Goal: Information Seeking & Learning: Understand process/instructions

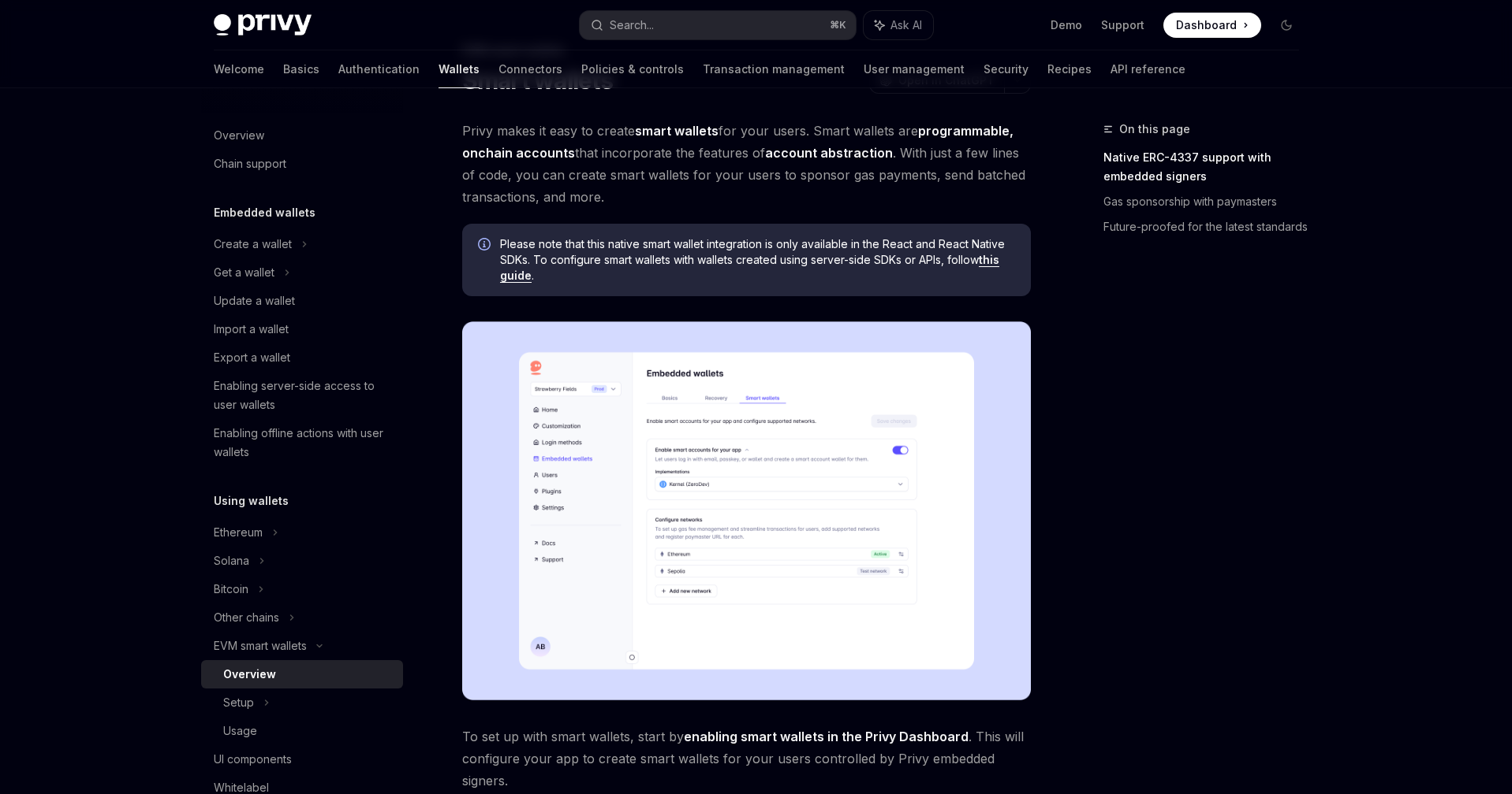
scroll to position [84, 0]
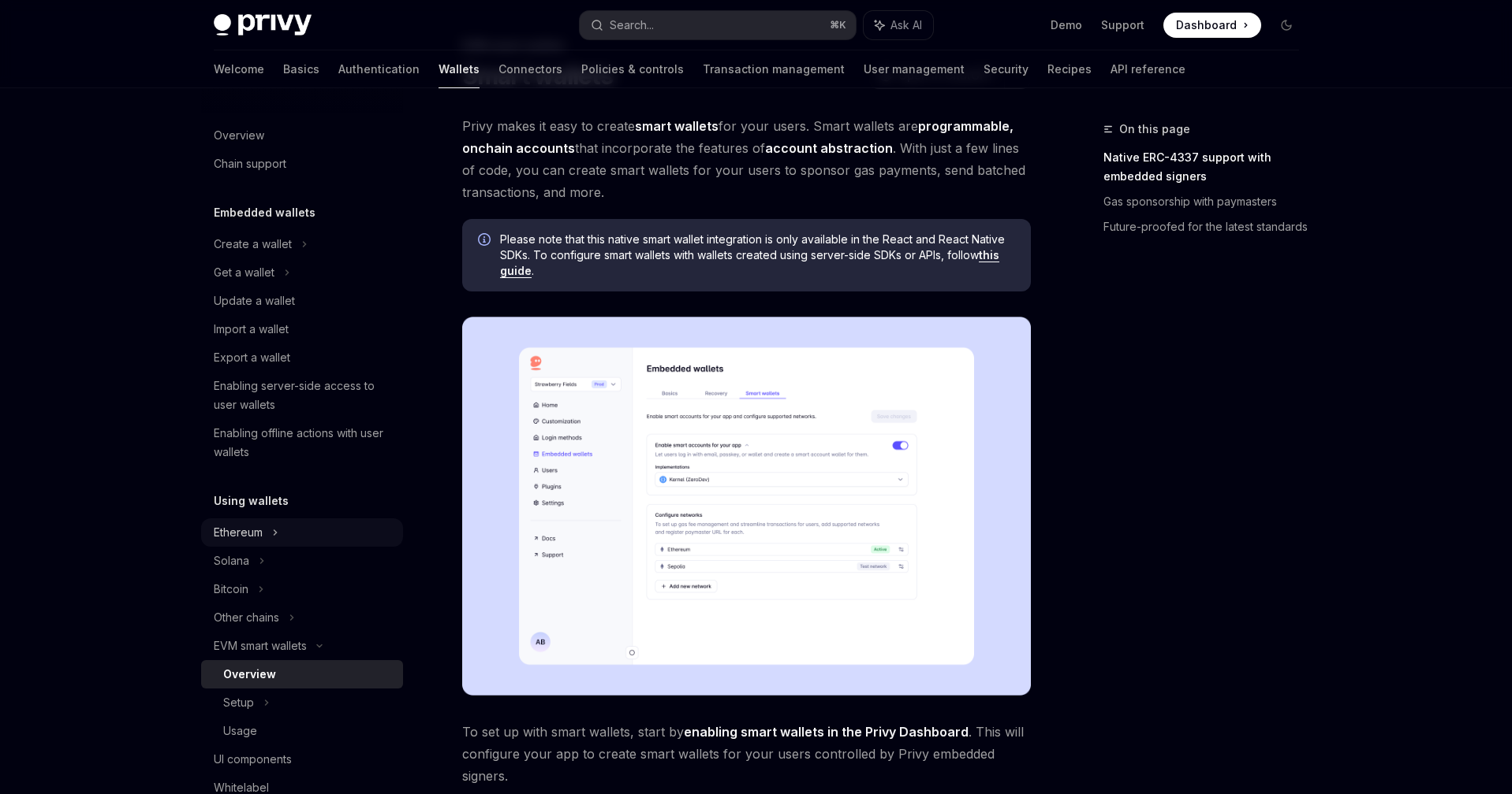
click at [341, 259] on div "Ethereum" at bounding box center [302, 244] width 202 height 28
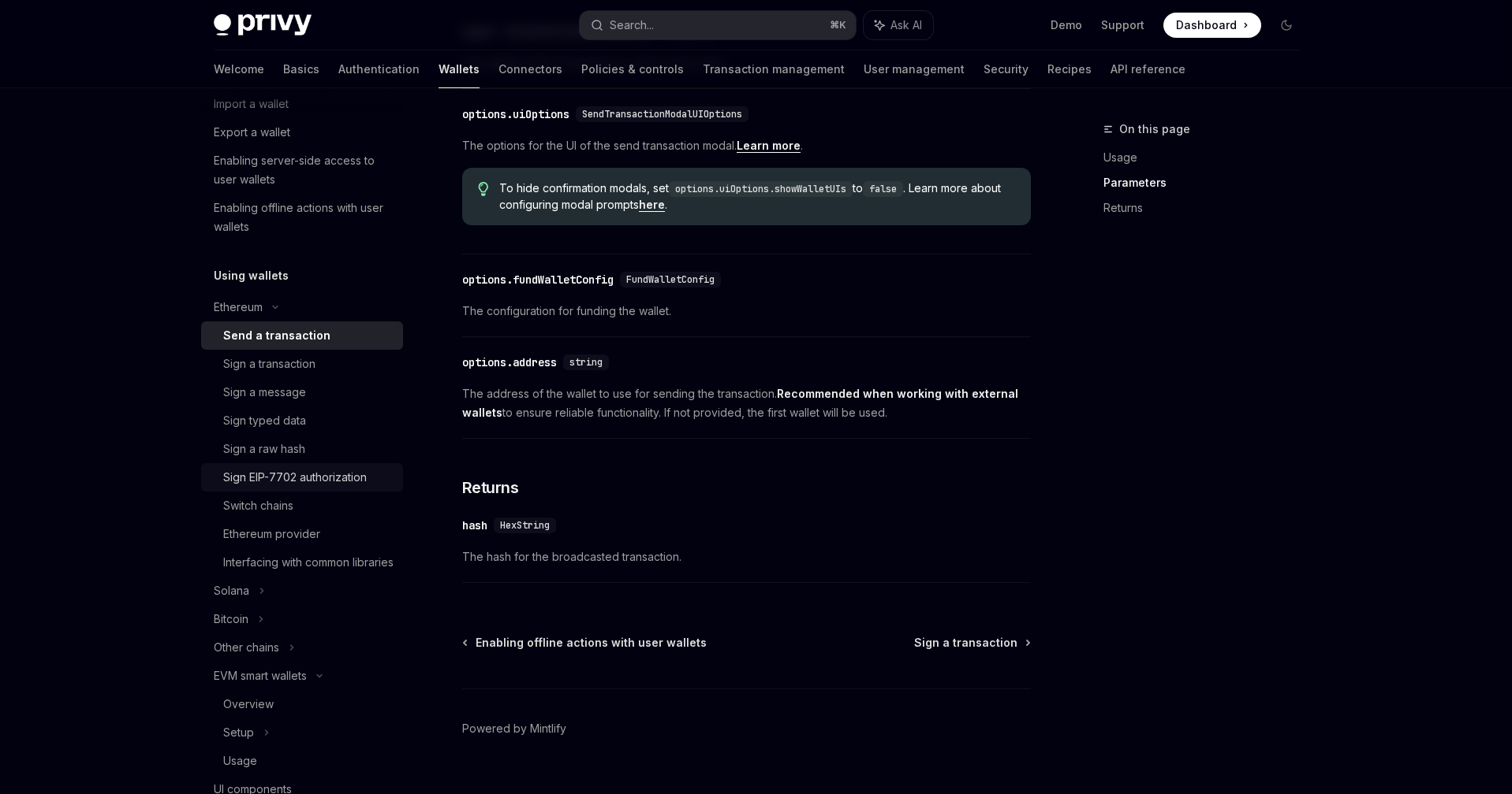
scroll to position [229, 0]
click at [309, 532] on div "Ethereum provider" at bounding box center [271, 531] width 97 height 19
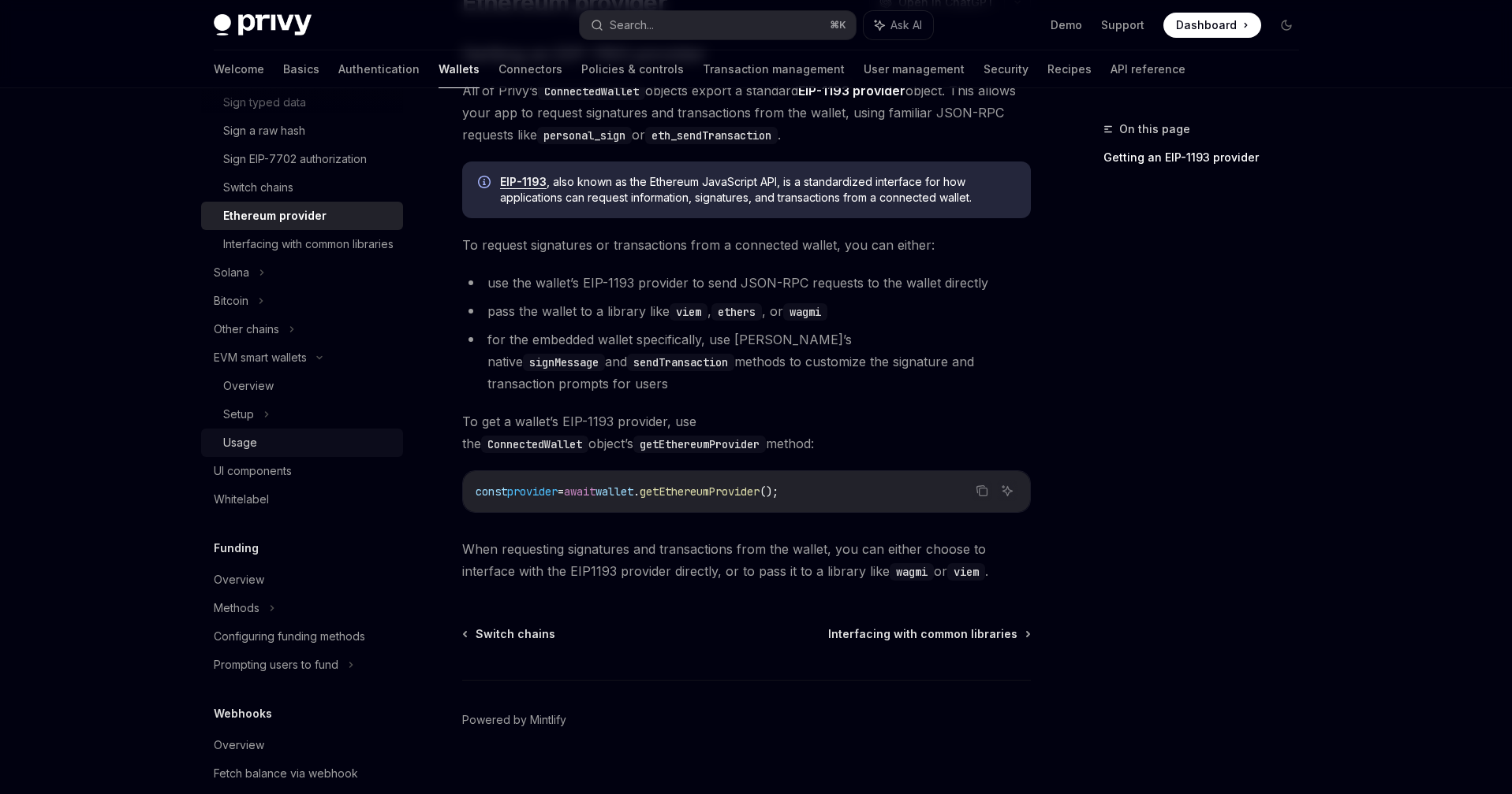
scroll to position [545, 0]
click at [318, 588] on div "Overview" at bounding box center [303, 578] width 180 height 19
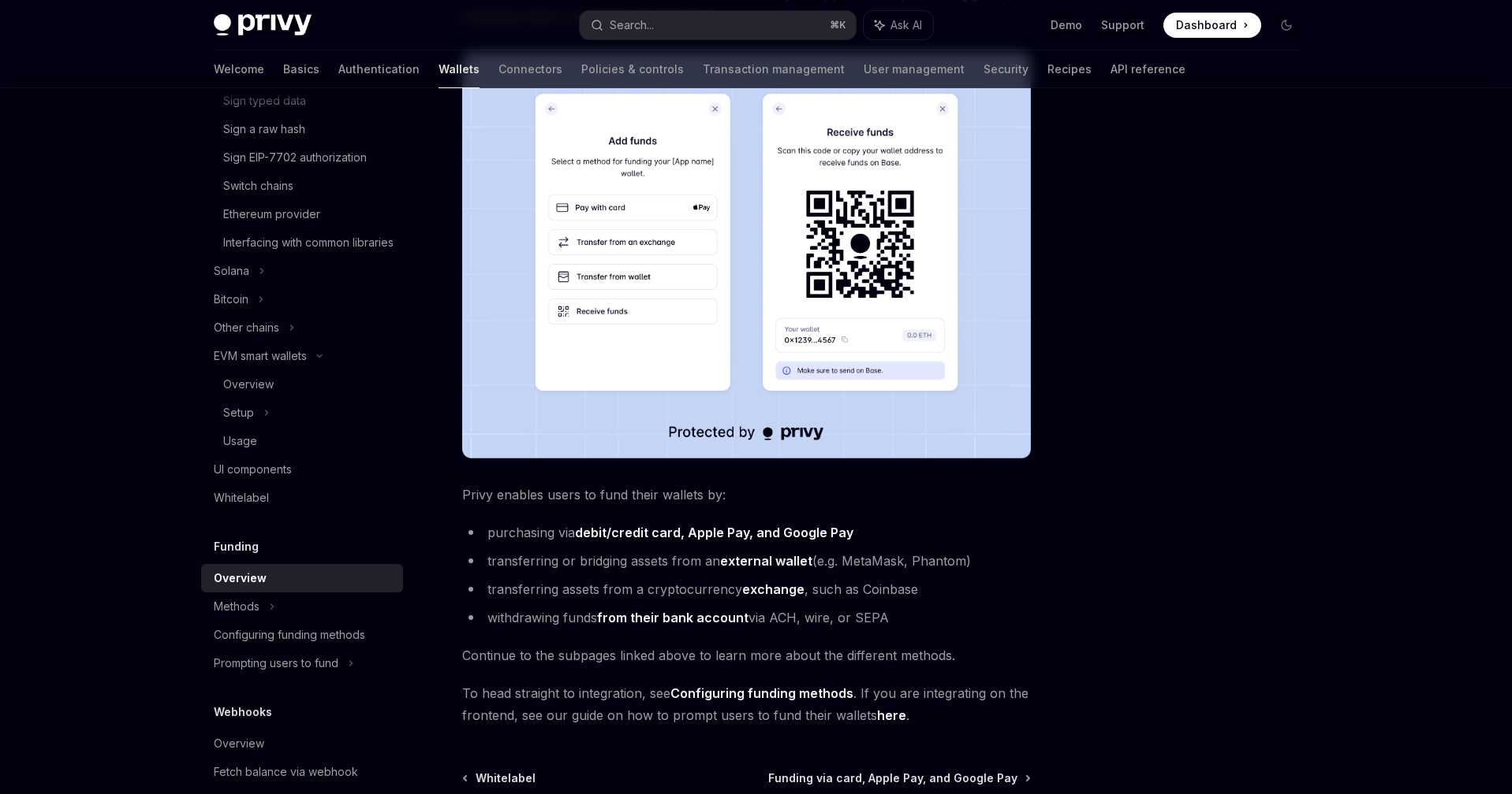
scroll to position [280, 0]
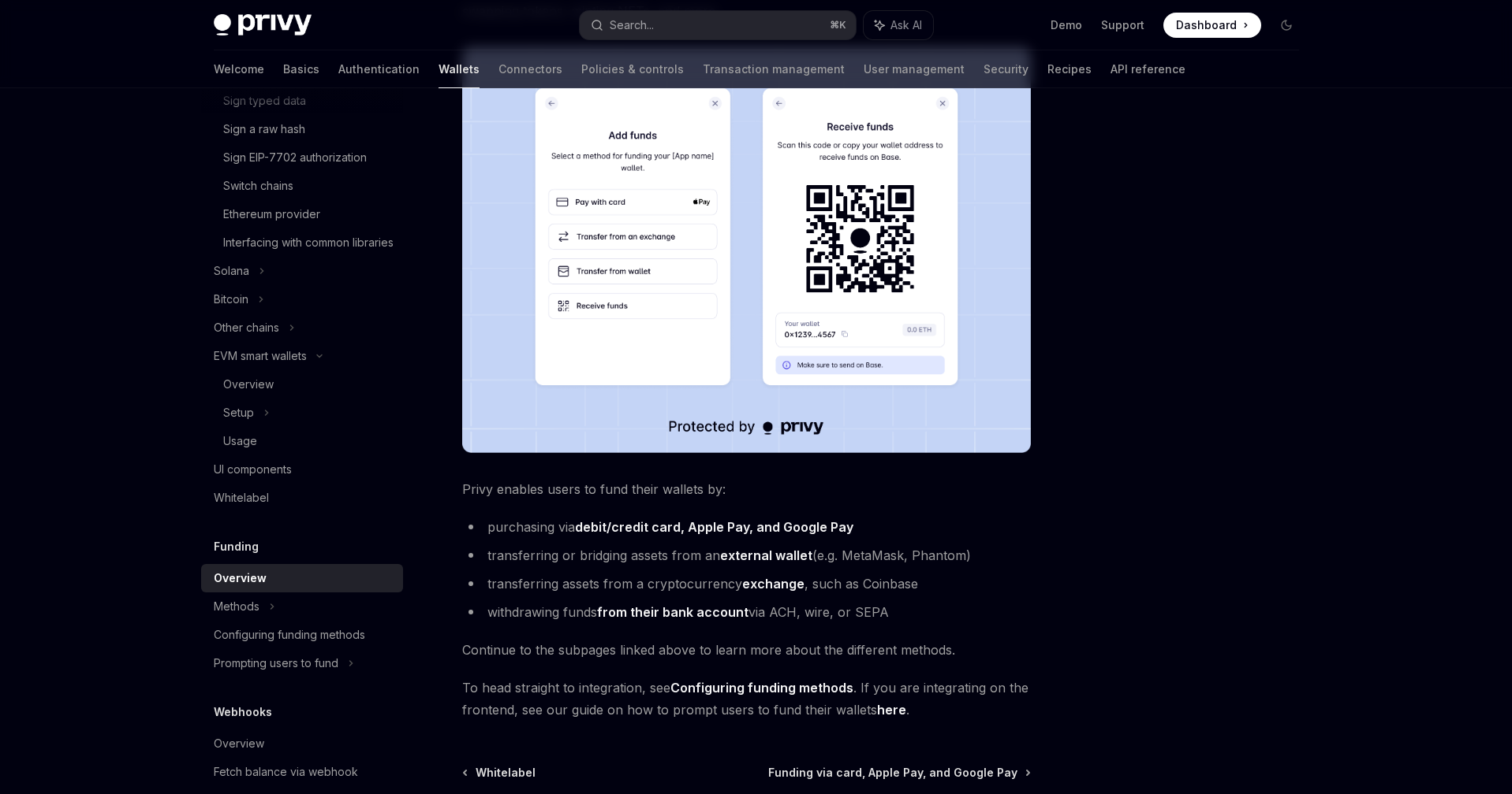
click at [753, 549] on strong "external wallet" at bounding box center [766, 556] width 93 height 16
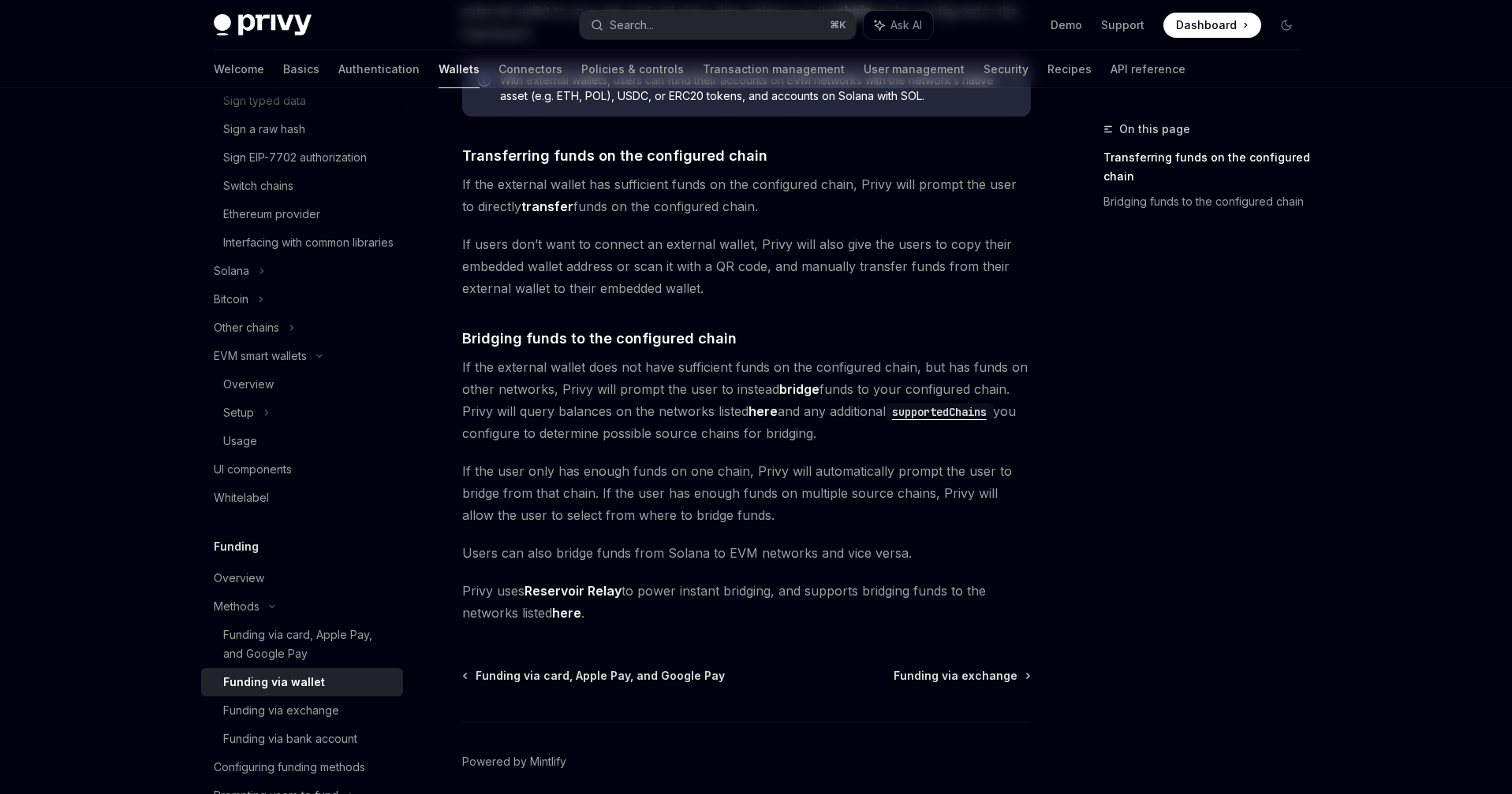
click at [753, 300] on span "If users don’t want to connect an external wallet, Privy will also give the use…" at bounding box center [746, 266] width 568 height 66
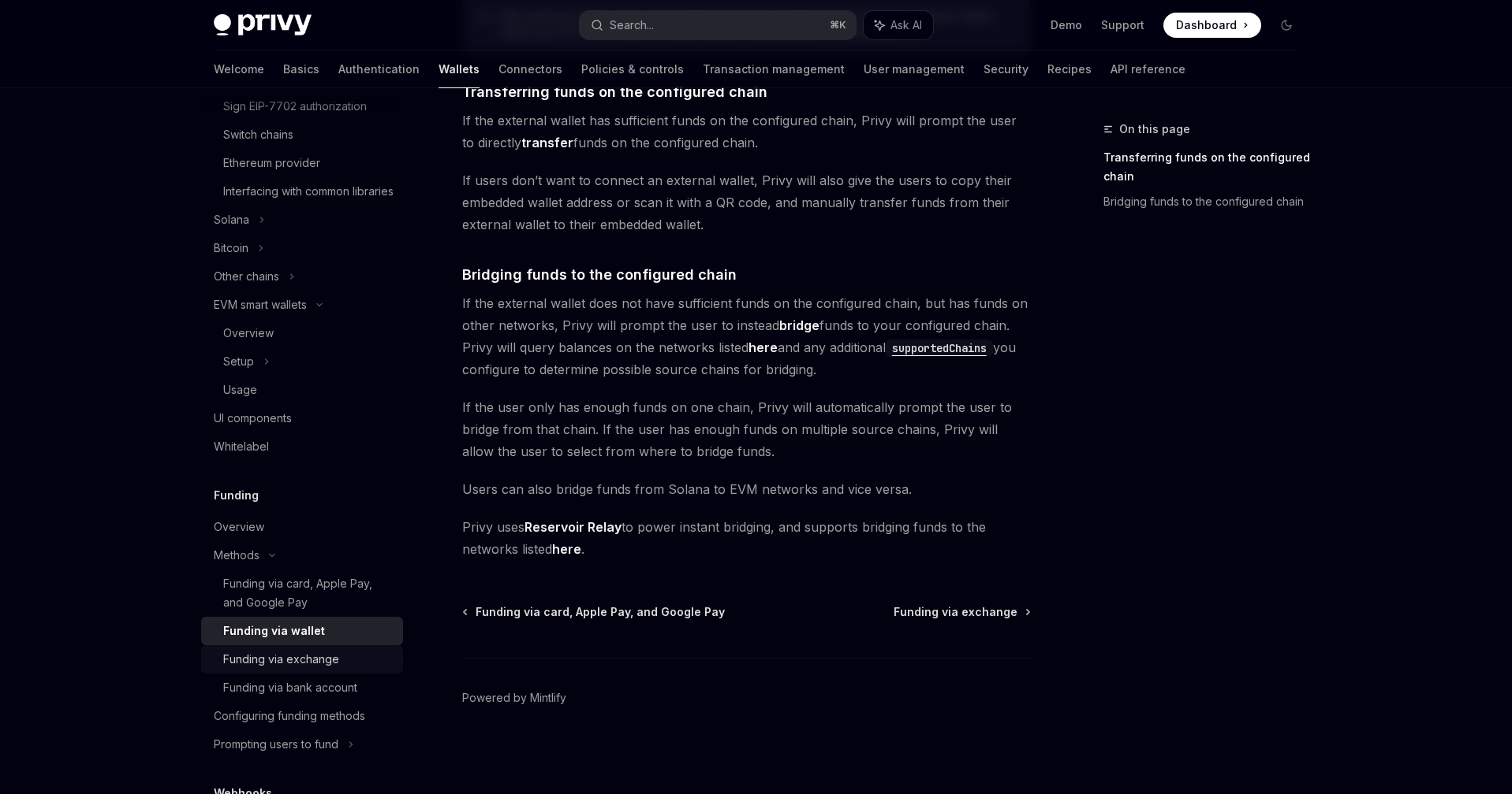
scroll to position [600, 0]
click at [279, 283] on div "Prompting users to fund" at bounding box center [246, 273] width 66 height 19
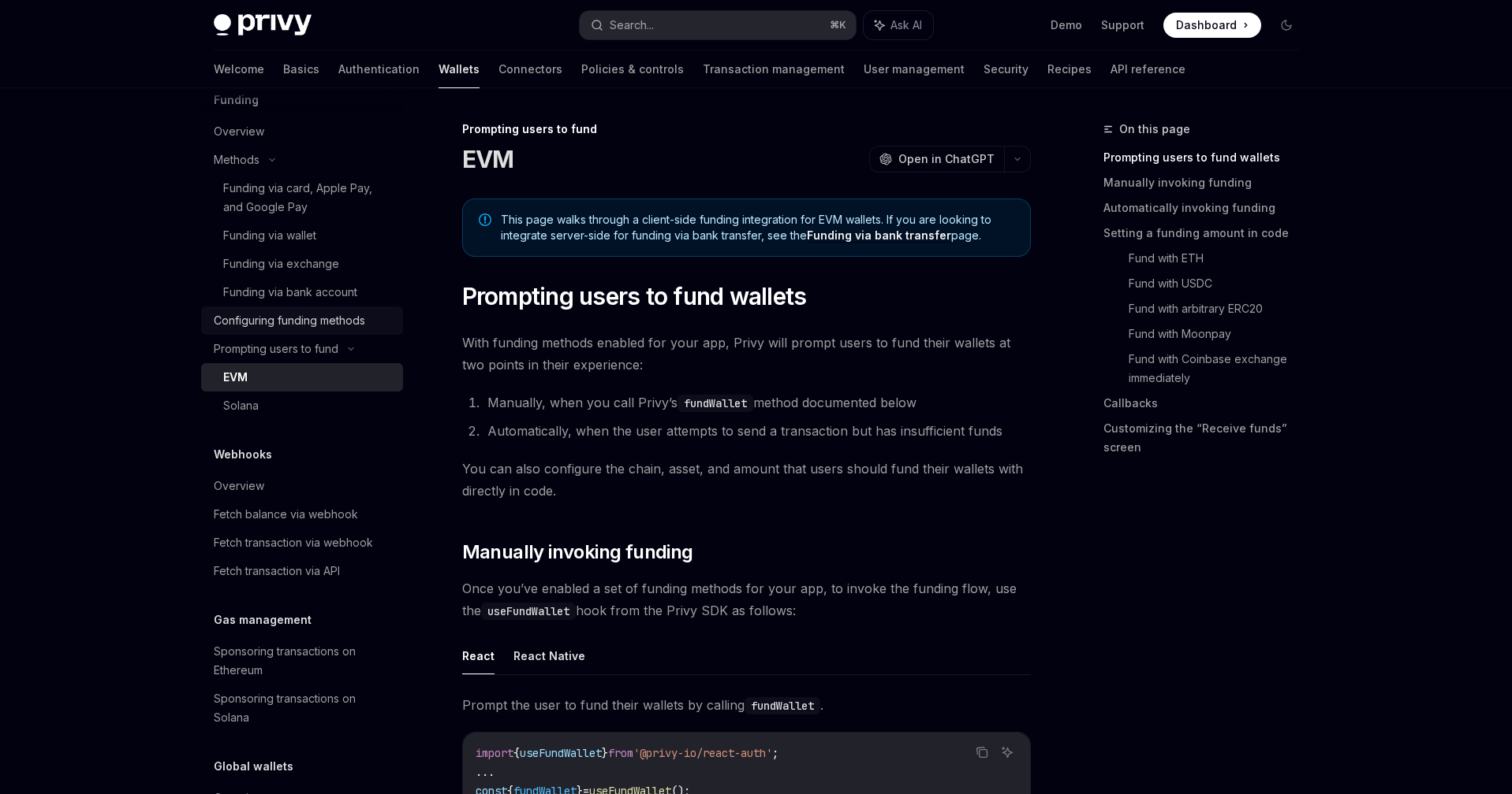
click at [257, 330] on div "Configuring funding methods" at bounding box center [288, 321] width 151 height 19
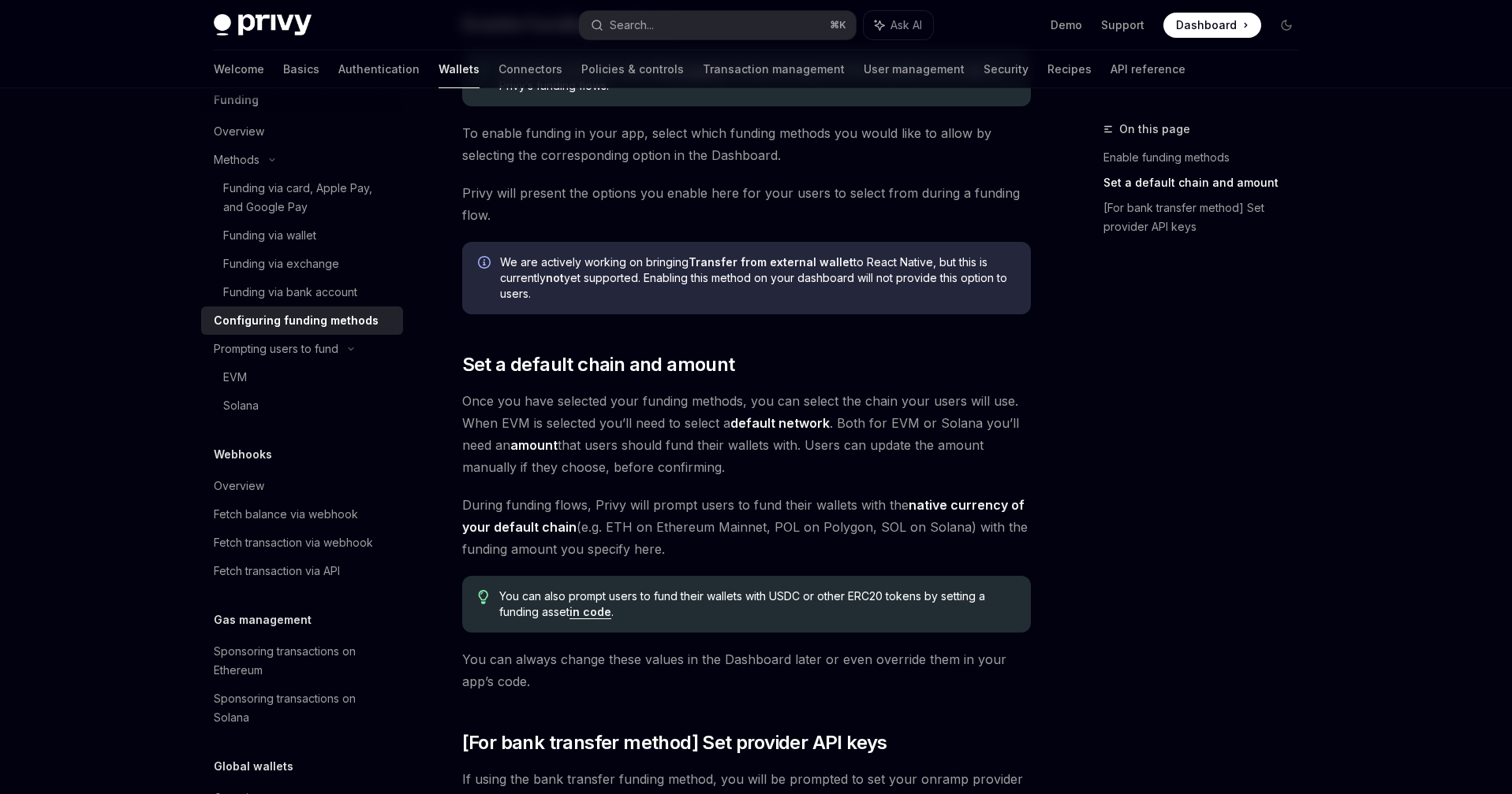
scroll to position [702, 0]
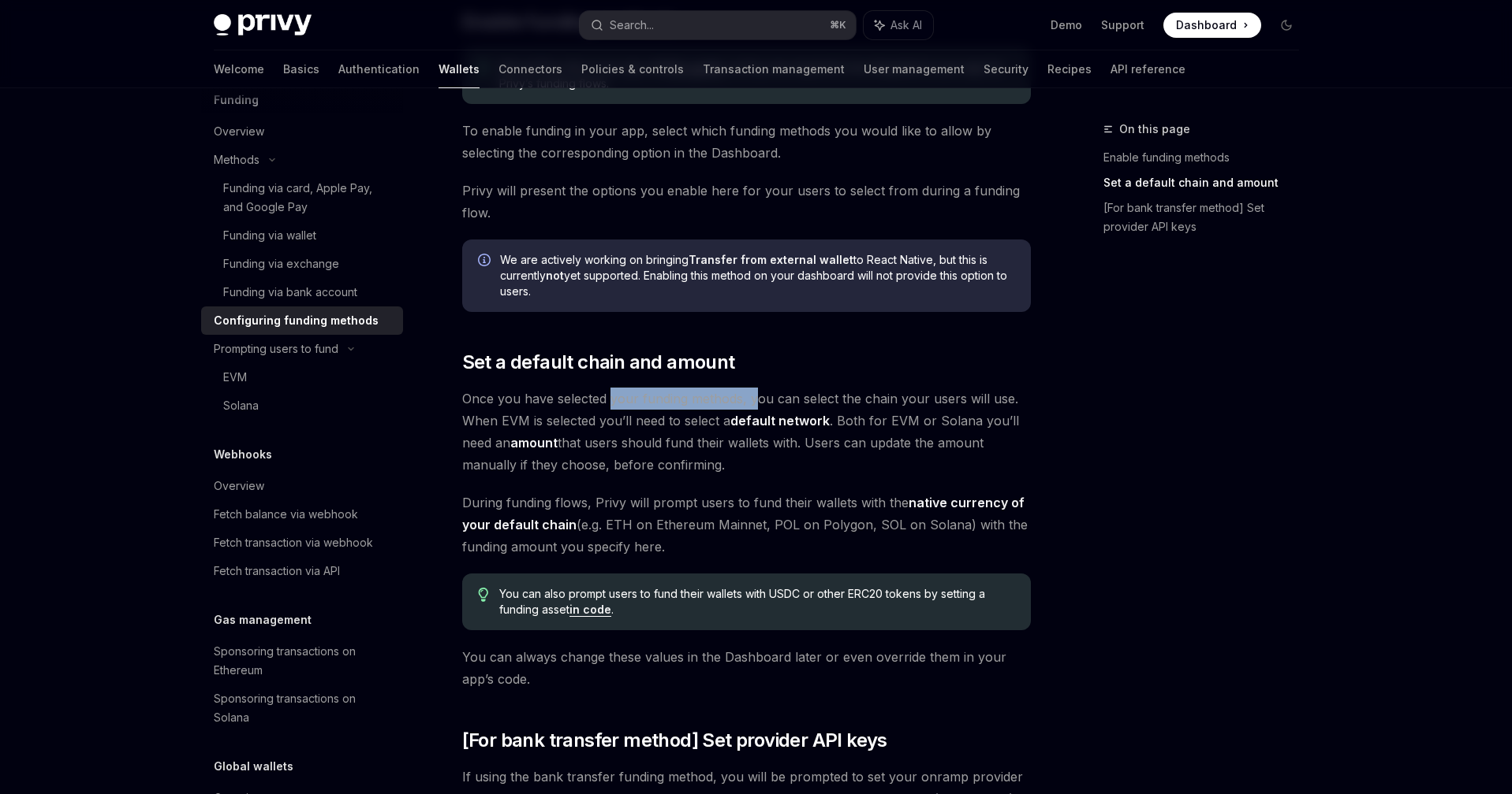
drag, startPoint x: 611, startPoint y: 404, endPoint x: 751, endPoint y: 404, distance: 140.0
click at [751, 404] on span "Once you have selected your funding methods, you can select the chain your user…" at bounding box center [746, 432] width 568 height 88
drag, startPoint x: 772, startPoint y: 502, endPoint x: 936, endPoint y: 496, distance: 164.1
click at [936, 496] on span "During funding flows, Privy will prompt users to fund their wallets with the na…" at bounding box center [746, 525] width 568 height 66
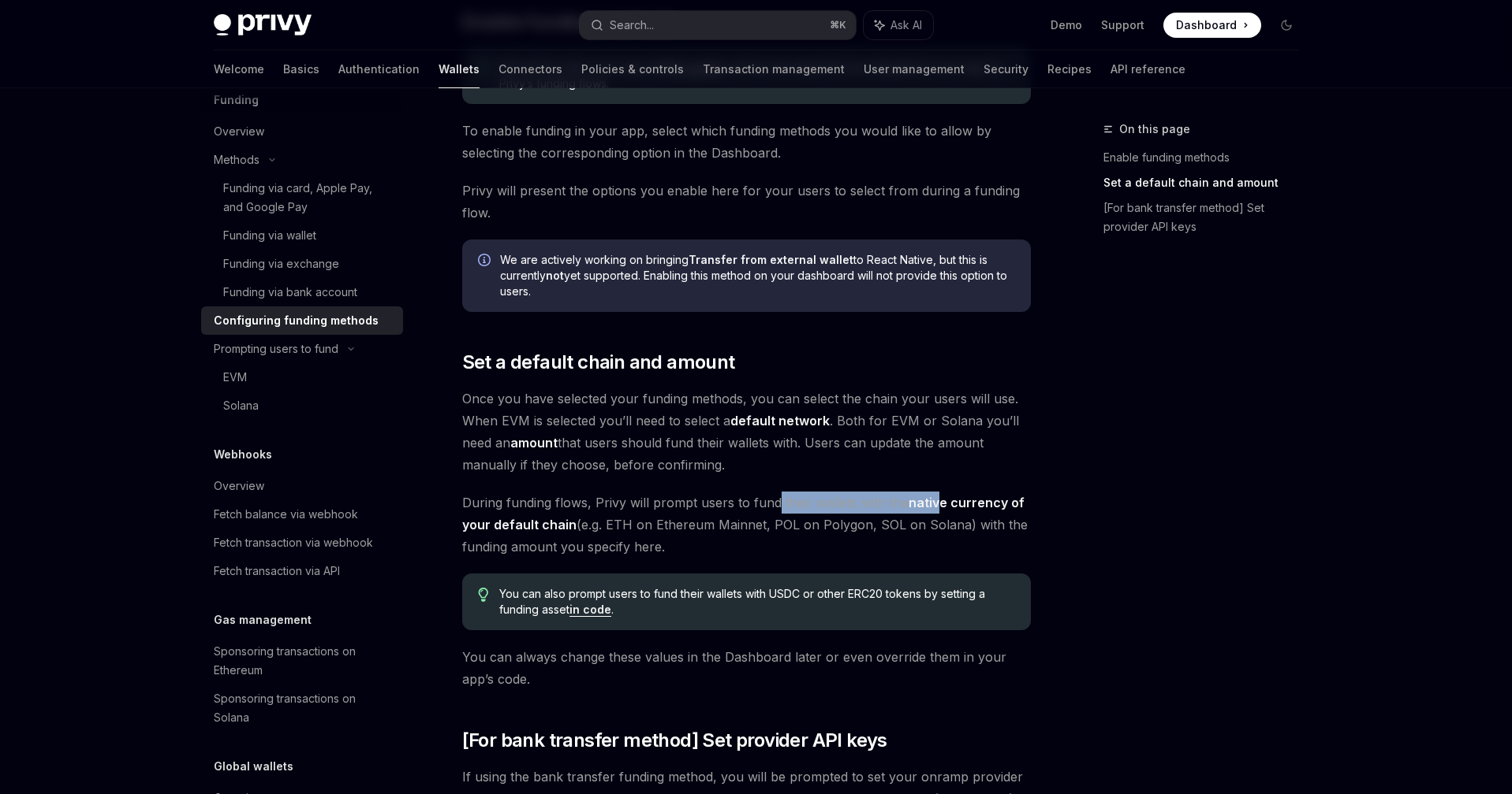
click at [936, 496] on strong "native currency of your default chain" at bounding box center [743, 514] width 562 height 38
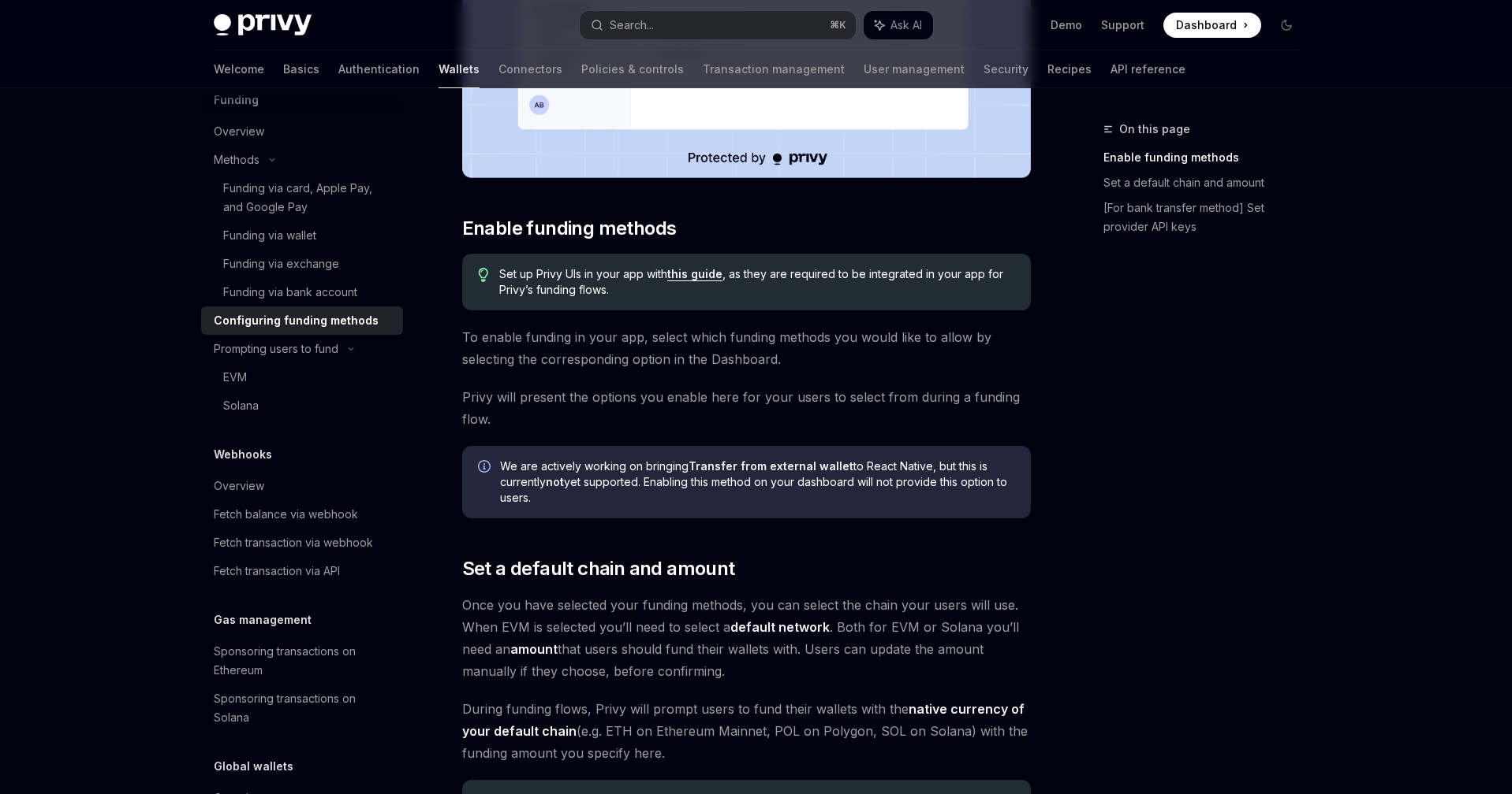
scroll to position [489, 0]
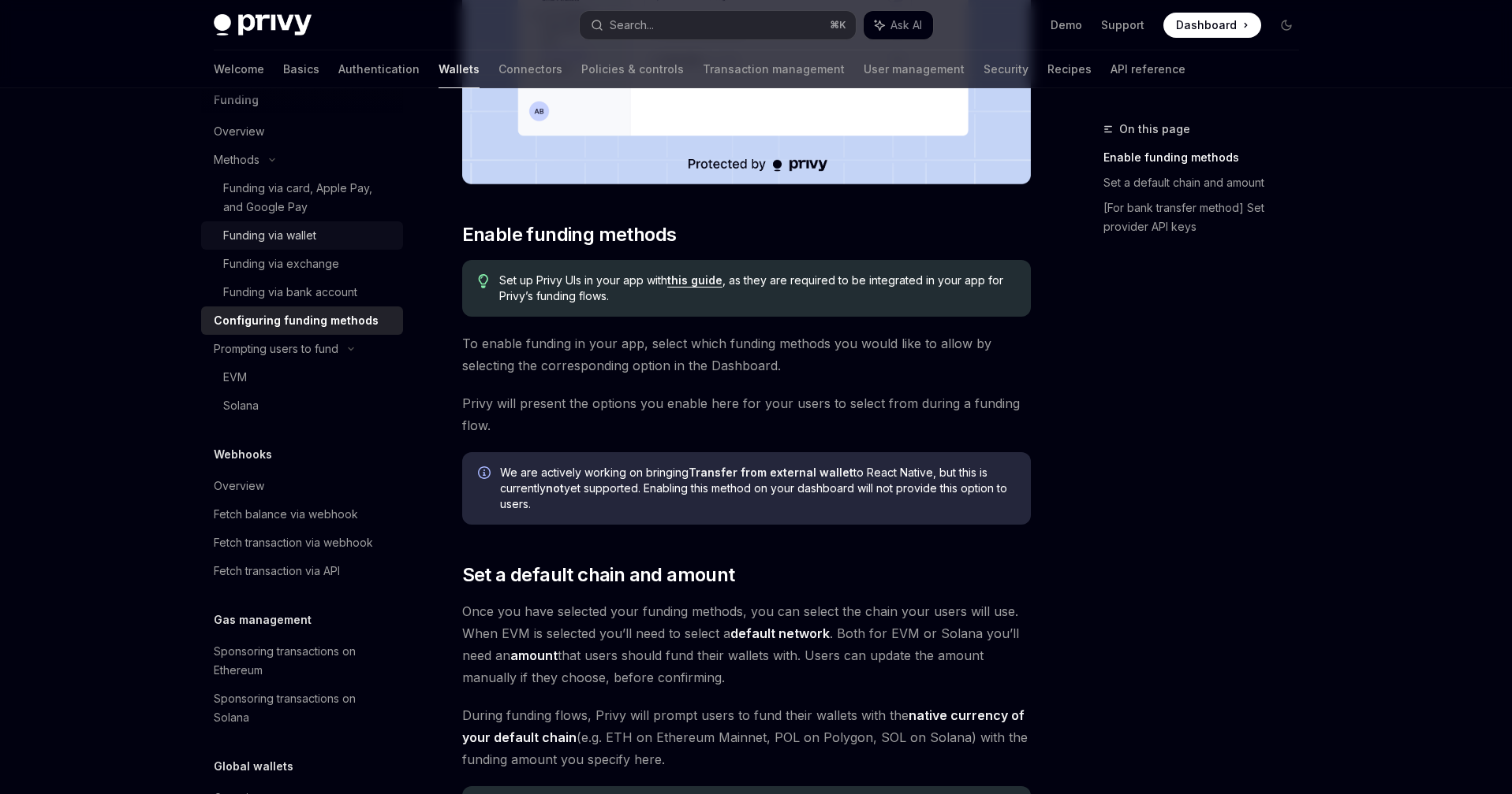
click at [305, 245] on div "Funding via wallet" at bounding box center [269, 236] width 93 height 19
type textarea "*"
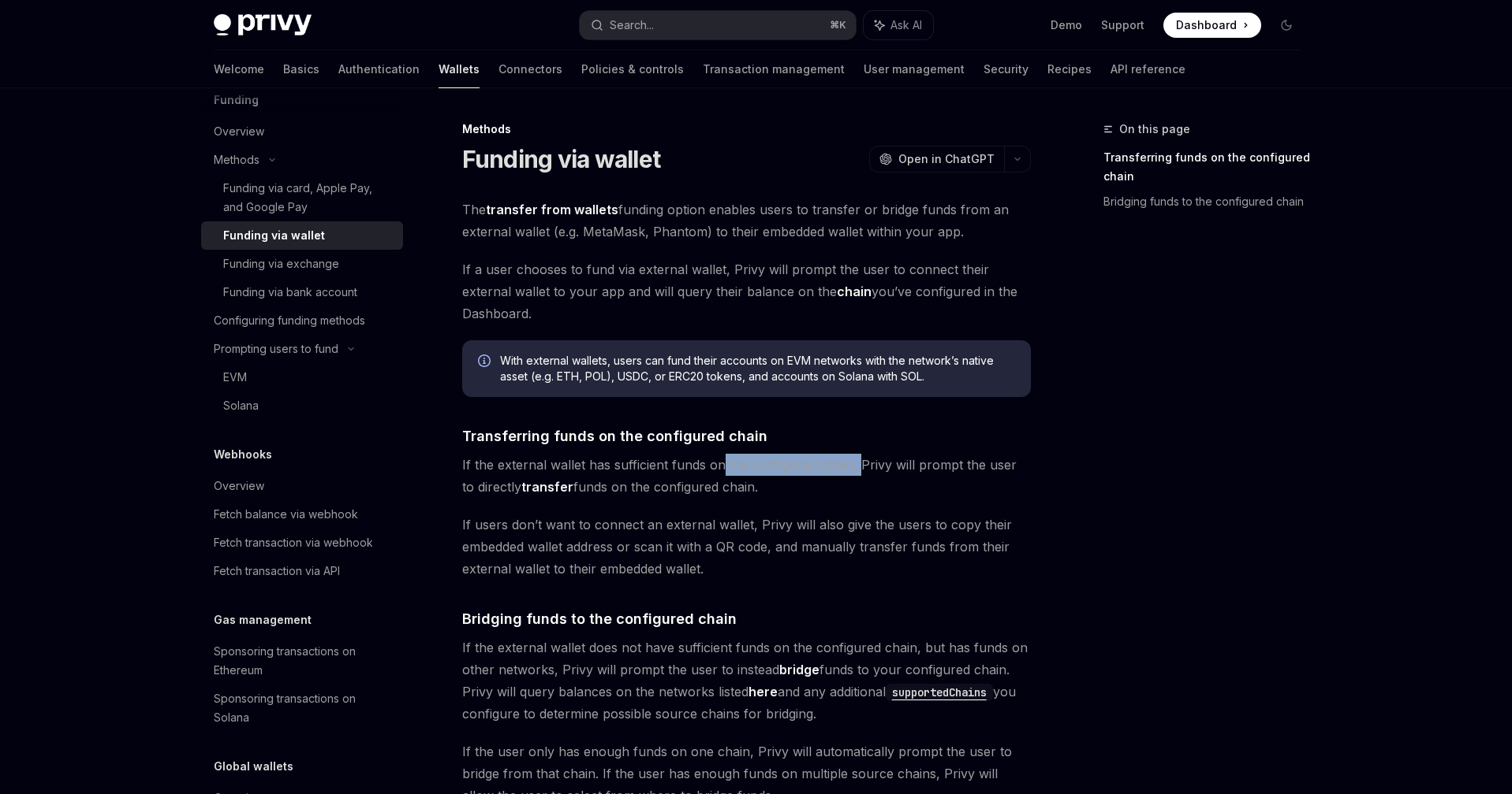
drag, startPoint x: 723, startPoint y: 461, endPoint x: 858, endPoint y: 461, distance: 135.0
click at [858, 461] on span "If the external wallet has sufficient funds on the configured chain, [PERSON_NA…" at bounding box center [746, 476] width 568 height 45
drag, startPoint x: 886, startPoint y: 461, endPoint x: 1002, endPoint y: 481, distance: 117.7
click at [1002, 481] on span "If the external wallet has sufficient funds on the configured chain, [PERSON_NA…" at bounding box center [746, 476] width 568 height 45
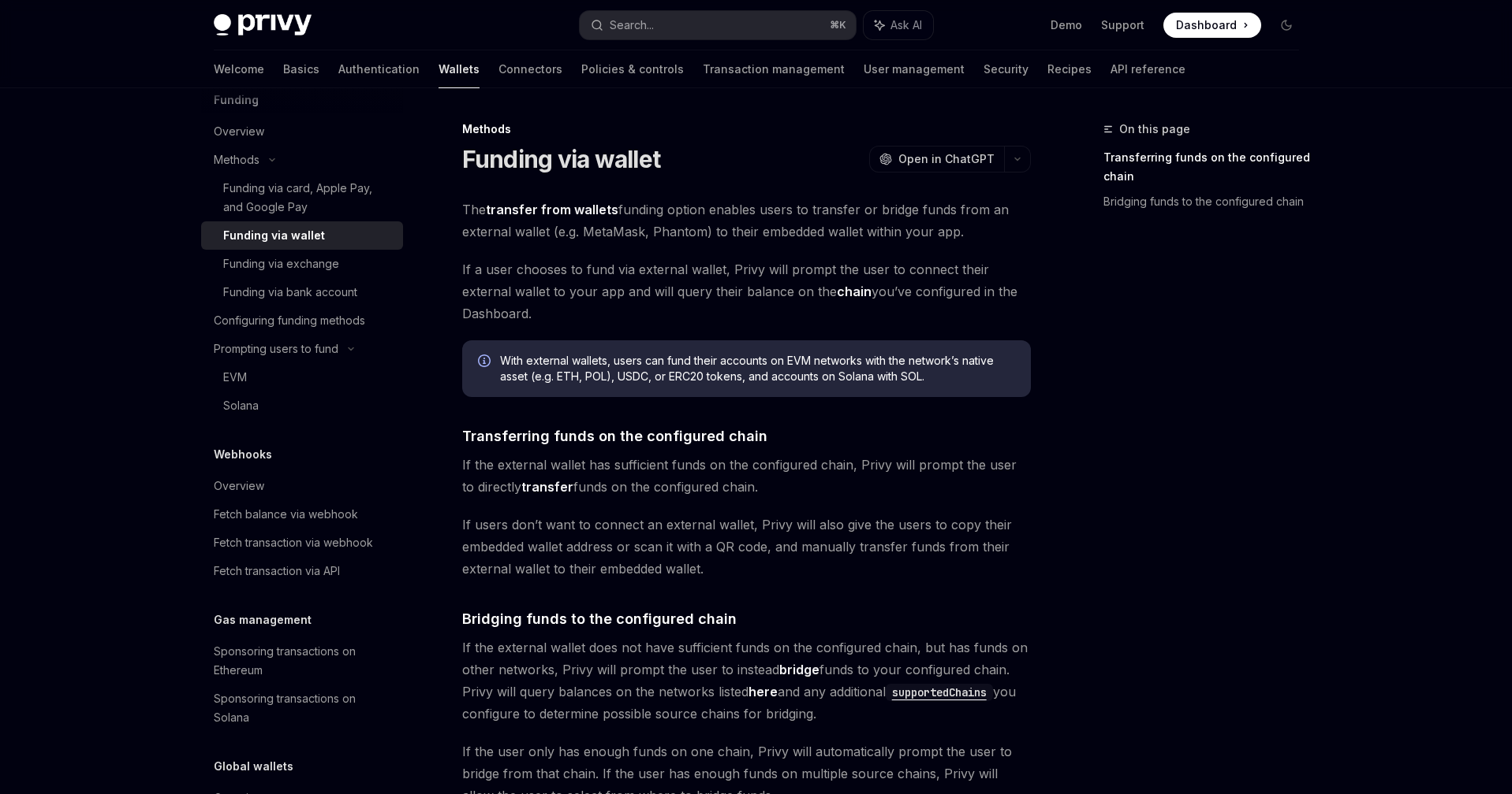
click at [1002, 481] on span "If the external wallet has sufficient funds on the configured chain, [PERSON_NA…" at bounding box center [746, 476] width 568 height 45
drag, startPoint x: 756, startPoint y: 523, endPoint x: 1011, endPoint y: 524, distance: 255.0
click at [1011, 524] on span "If users don’t want to connect an external wallet, Privy will also give the use…" at bounding box center [746, 547] width 568 height 66
click at [469, 542] on span "If users don’t want to connect an external wallet, Privy will also give the use…" at bounding box center [746, 547] width 568 height 66
drag, startPoint x: 469, startPoint y: 542, endPoint x: 617, endPoint y: 545, distance: 148.0
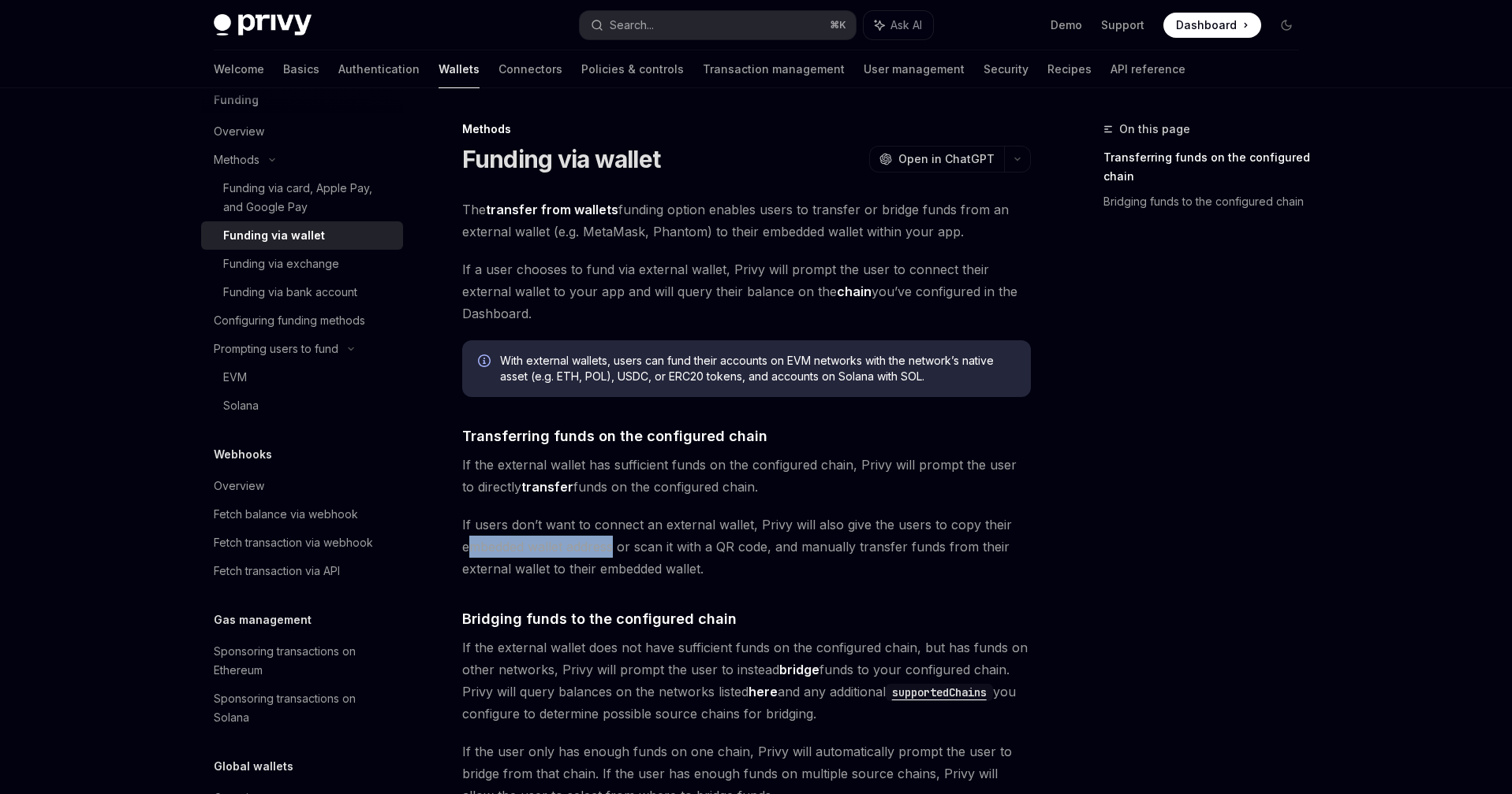
click at [616, 545] on span "If users don’t want to connect an external wallet, Privy will also give the use…" at bounding box center [746, 547] width 568 height 66
click at [617, 545] on span "If users don’t want to connect an external wallet, Privy will also give the use…" at bounding box center [746, 547] width 568 height 66
drag, startPoint x: 617, startPoint y: 545, endPoint x: 770, endPoint y: 554, distance: 153.3
click at [770, 554] on span "If users don’t want to connect an external wallet, Privy will also give the use…" at bounding box center [746, 547] width 568 height 66
click at [768, 552] on span "If users don’t want to connect an external wallet, Privy will also give the use…" at bounding box center [746, 547] width 568 height 66
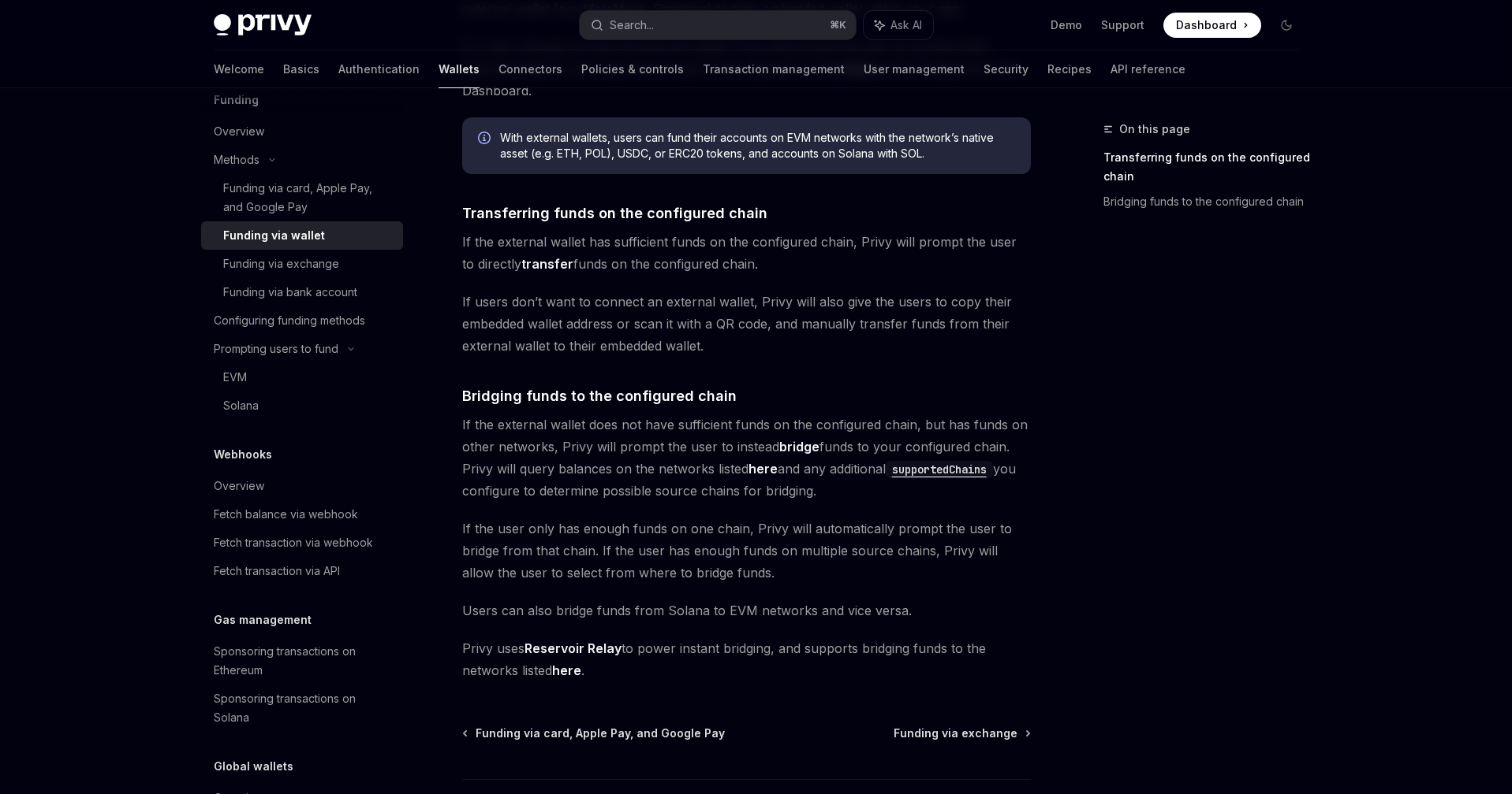
scroll to position [190, 0]
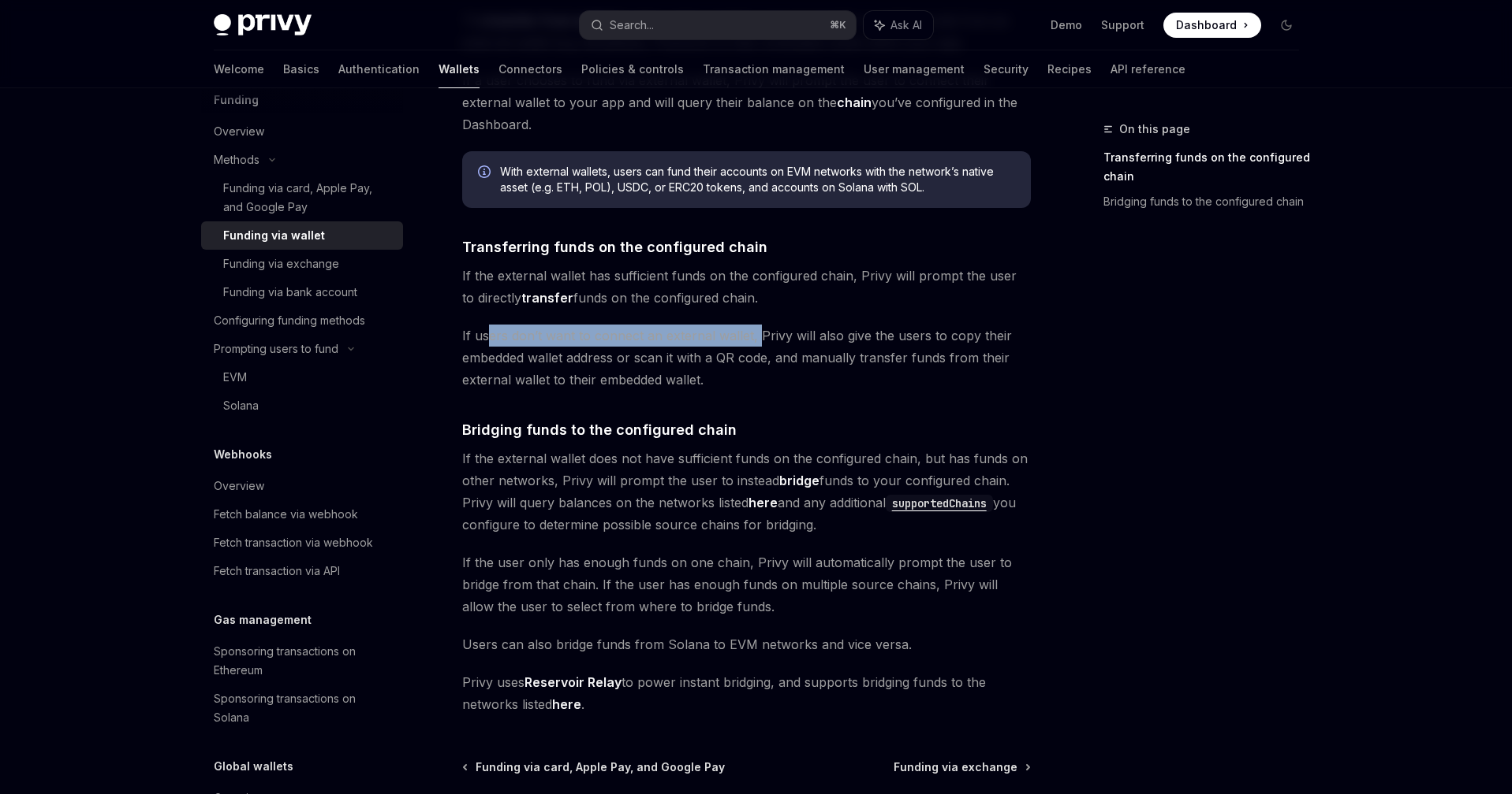
drag, startPoint x: 488, startPoint y: 340, endPoint x: 757, endPoint y: 339, distance: 269.0
click at [757, 339] on span "If users don’t want to connect an external wallet, Privy will also give the use…" at bounding box center [746, 358] width 568 height 66
drag, startPoint x: 774, startPoint y: 334, endPoint x: 999, endPoint y: 338, distance: 225.0
click at [999, 338] on span "If users don’t want to connect an external wallet, Privy will also give the use…" at bounding box center [746, 358] width 568 height 66
drag, startPoint x: 468, startPoint y: 359, endPoint x: 614, endPoint y: 359, distance: 146.0
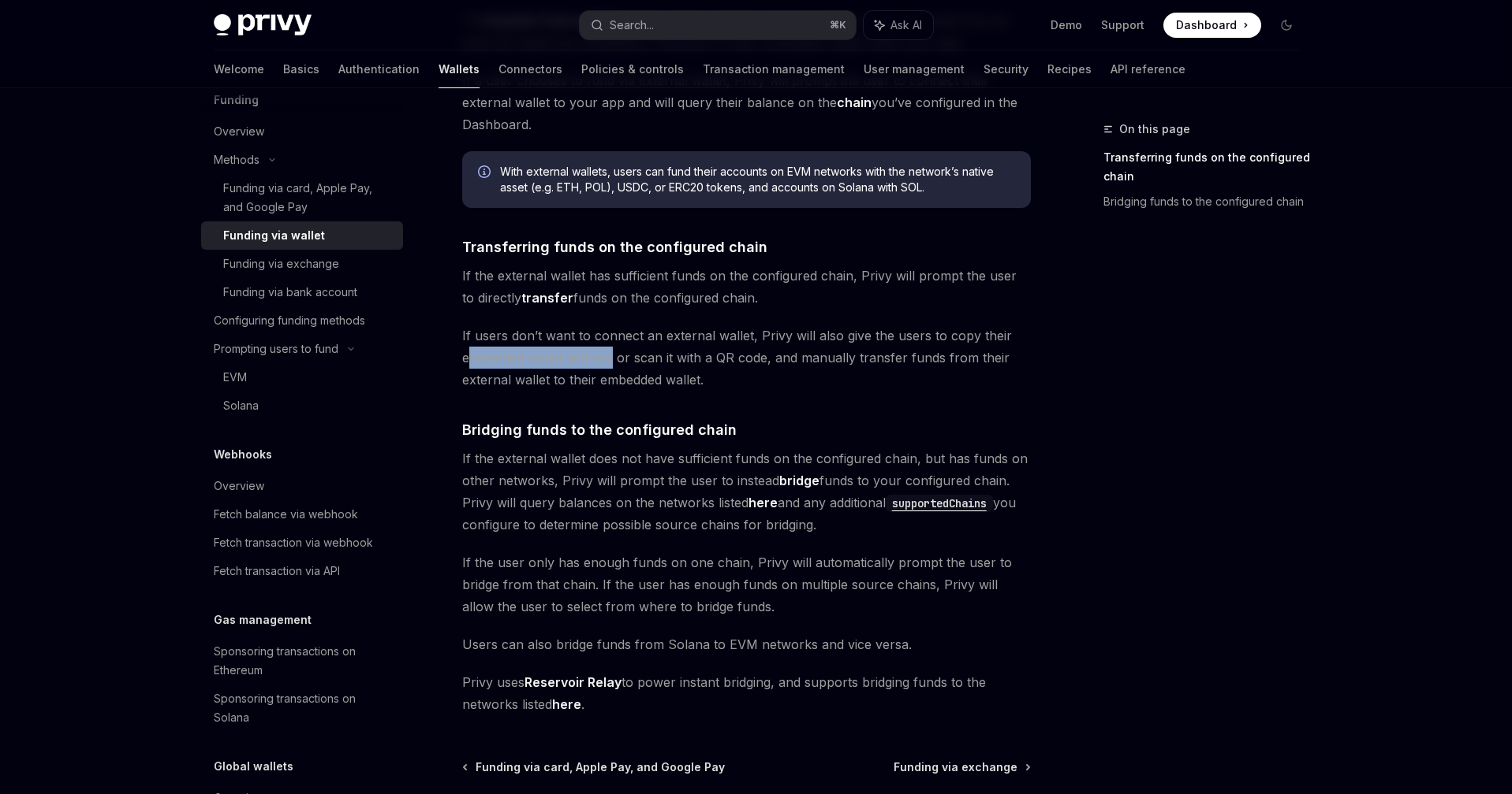
click at [614, 359] on span "If users don’t want to connect an external wallet, Privy will also give the use…" at bounding box center [746, 358] width 568 height 66
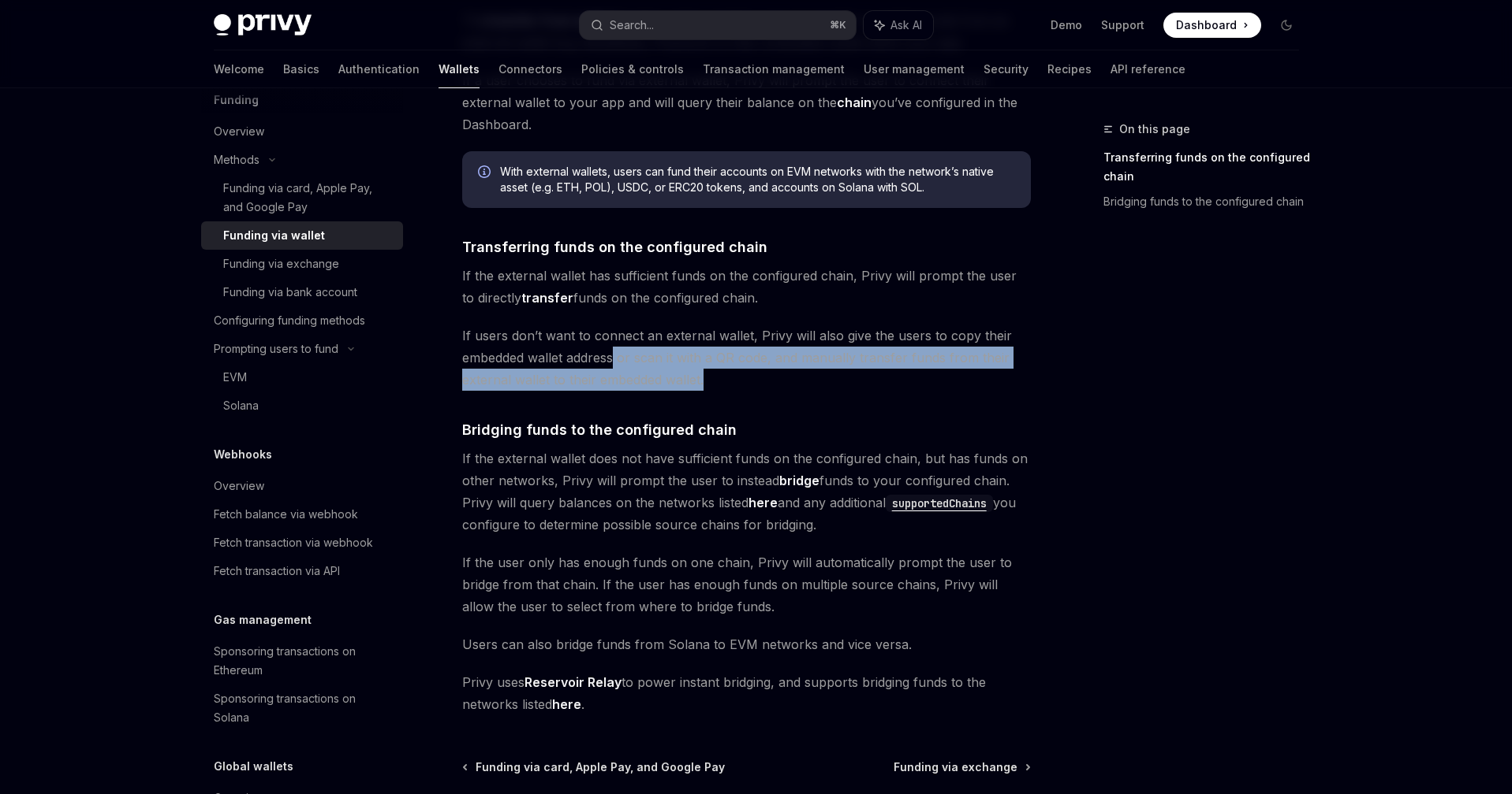
drag, startPoint x: 615, startPoint y: 360, endPoint x: 817, endPoint y: 384, distance: 203.4
click at [817, 384] on span "If users don’t want to connect an external wallet, Privy will also give the use…" at bounding box center [746, 358] width 568 height 66
click at [817, 383] on span "If users don’t want to connect an external wallet, Privy will also give the use…" at bounding box center [746, 358] width 568 height 66
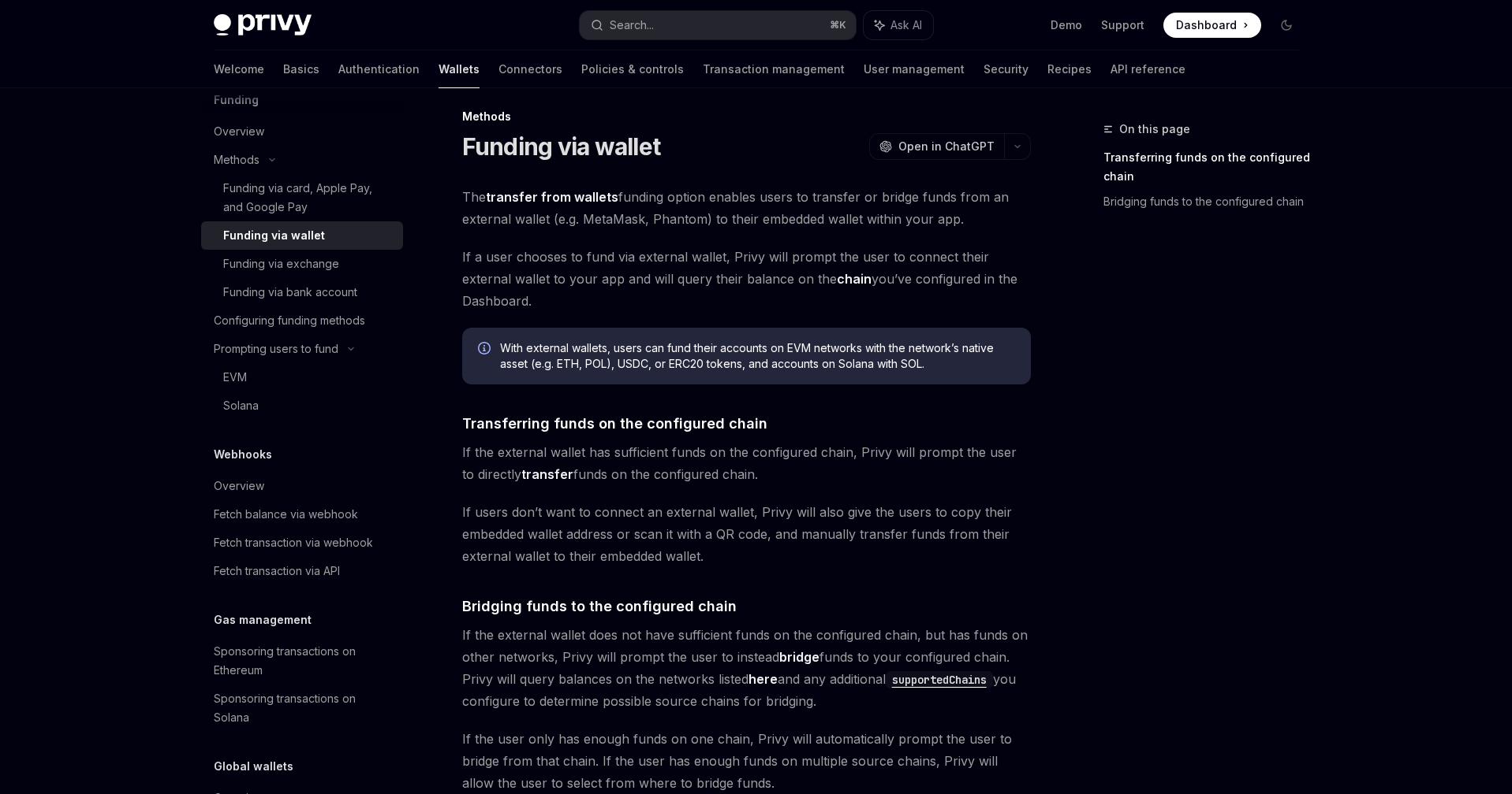
scroll to position [0, 0]
